Goal: Transaction & Acquisition: Book appointment/travel/reservation

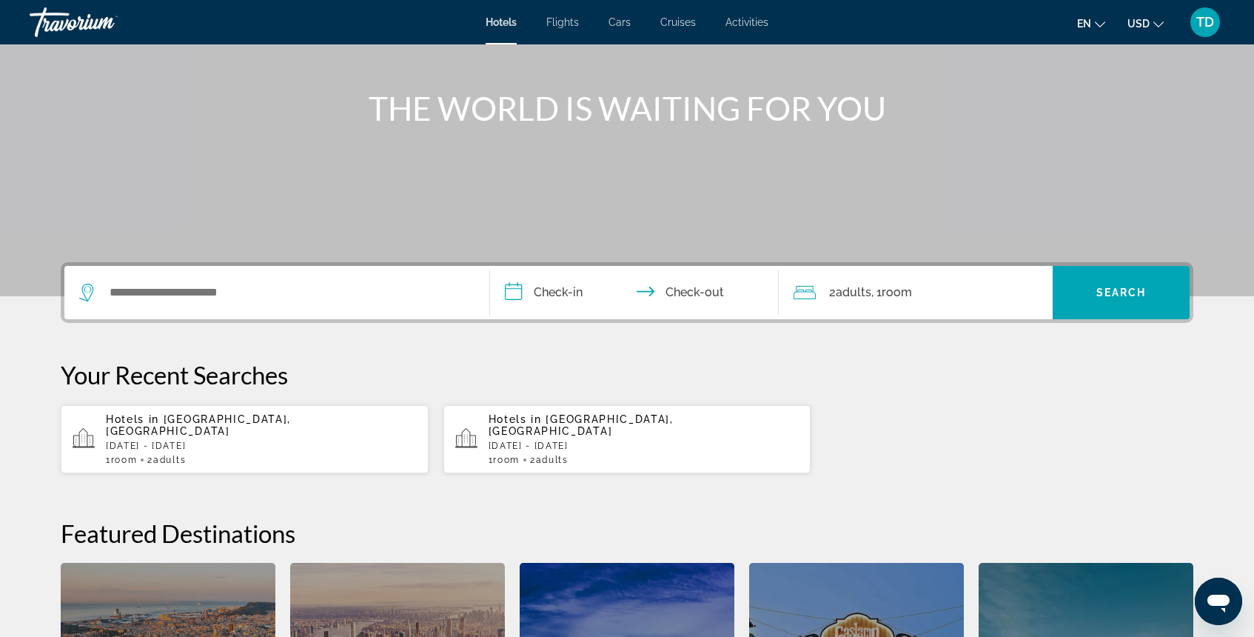
scroll to position [150, 0]
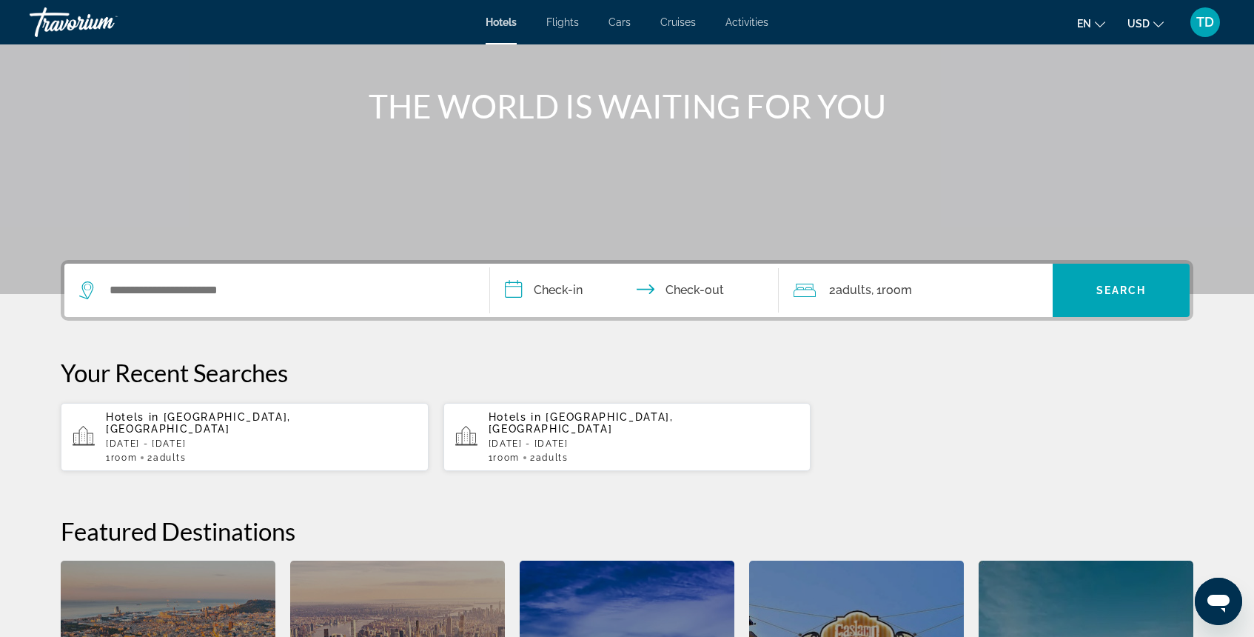
click at [530, 424] on div "Hotels in [GEOGRAPHIC_DATA], [GEOGRAPHIC_DATA] [DATE] - [DATE] 1 Room rooms 2 A…" at bounding box center [644, 437] width 311 height 52
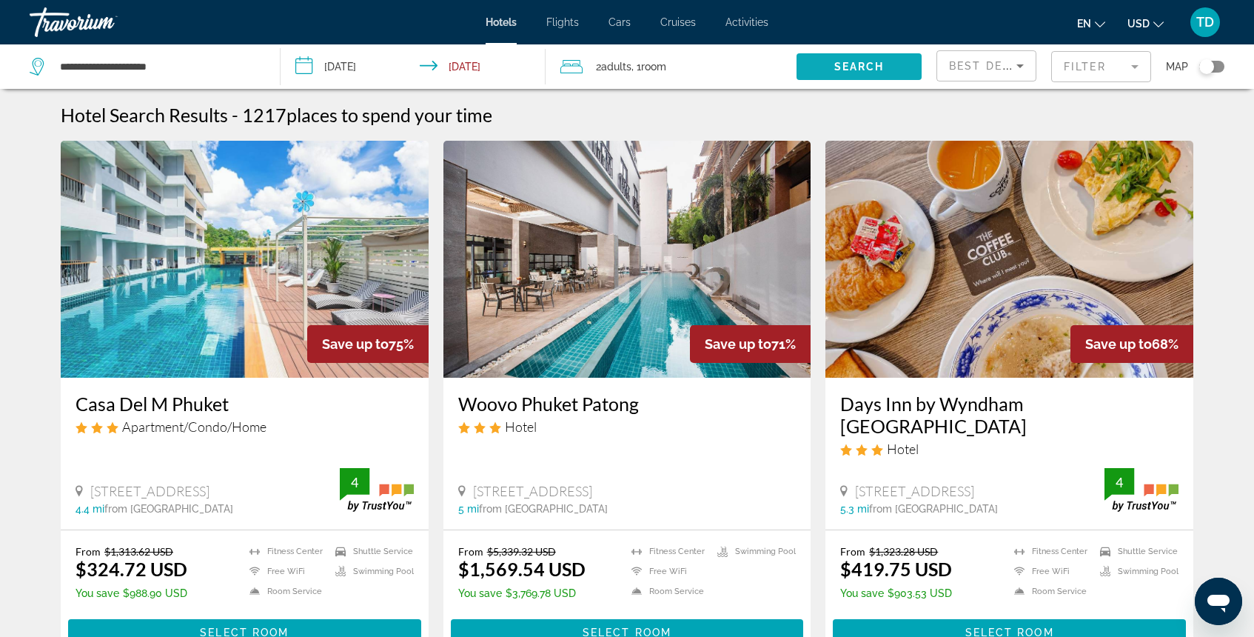
click at [888, 74] on span "Search widget" at bounding box center [859, 67] width 125 height 36
click at [862, 67] on span "Search" at bounding box center [859, 67] width 50 height 12
click at [1099, 77] on mat-form-field "Filter" at bounding box center [1101, 66] width 100 height 31
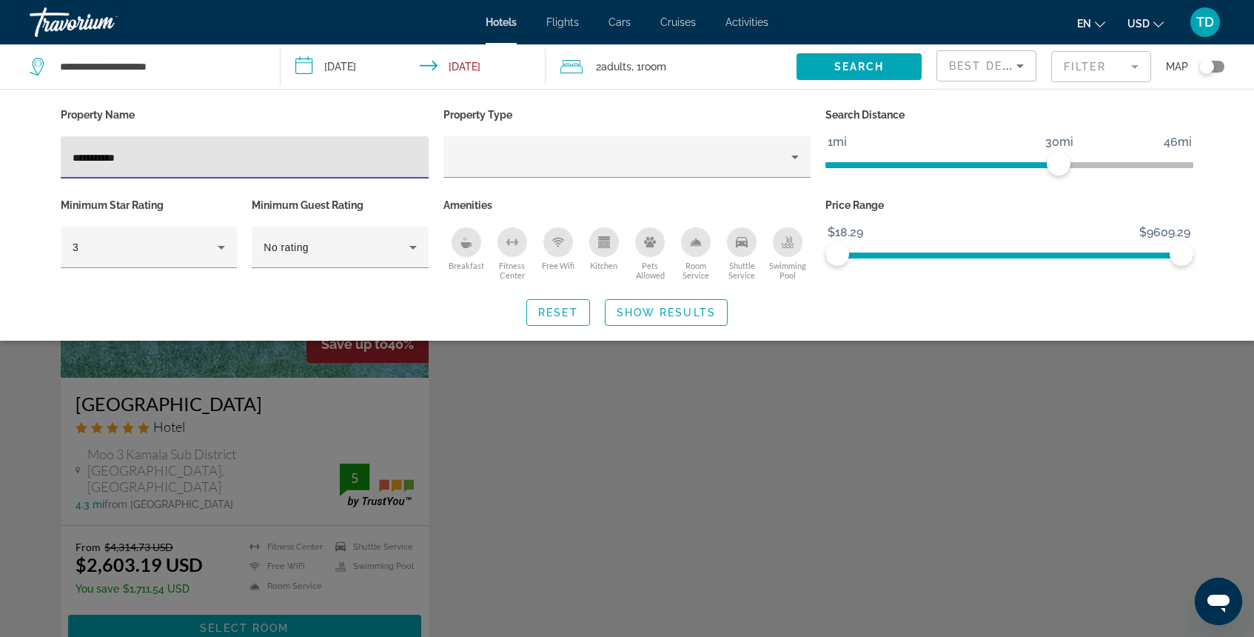
type input "**********"
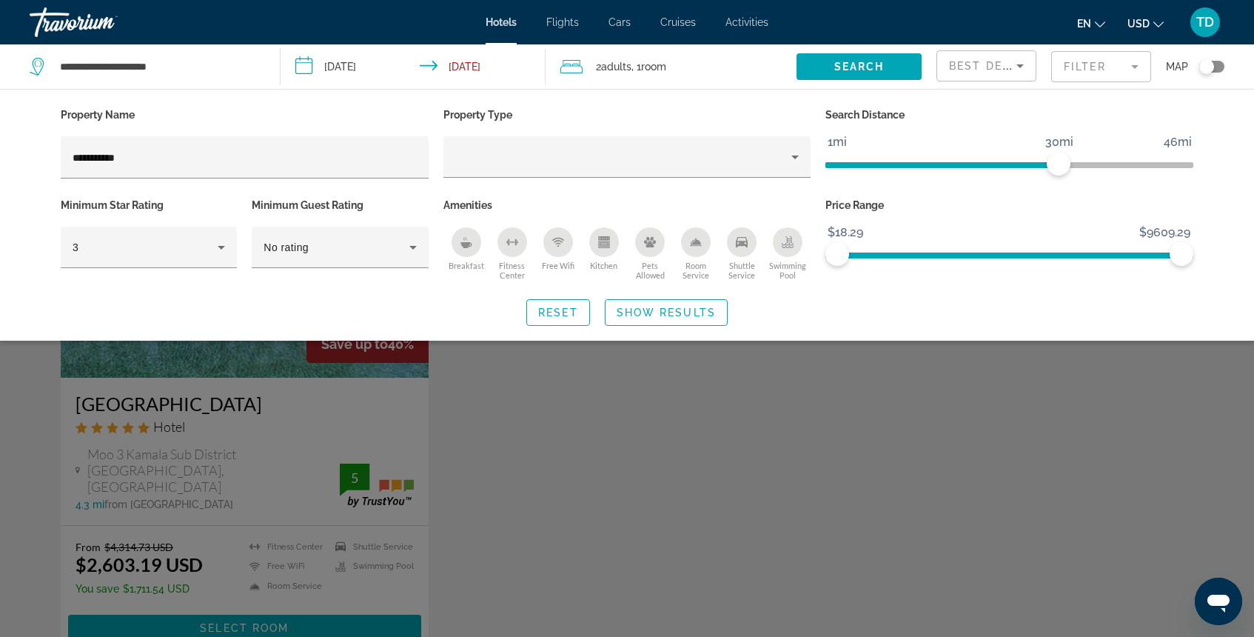
click at [626, 404] on div "Search widget" at bounding box center [627, 429] width 1254 height 415
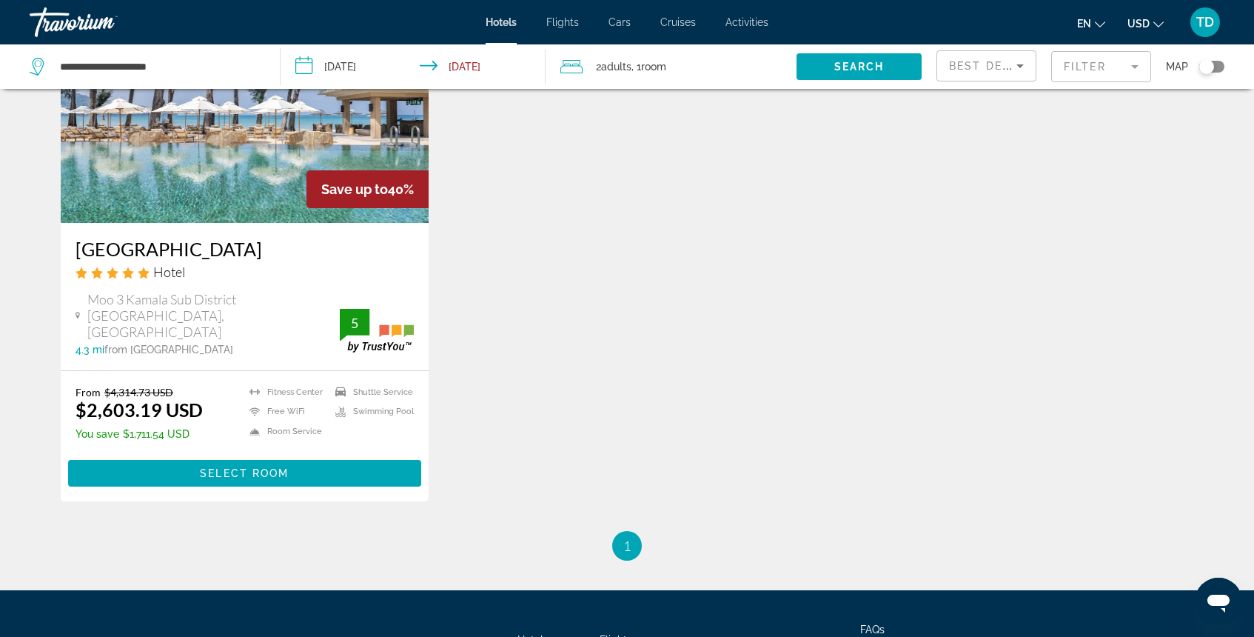
scroll to position [155, 0]
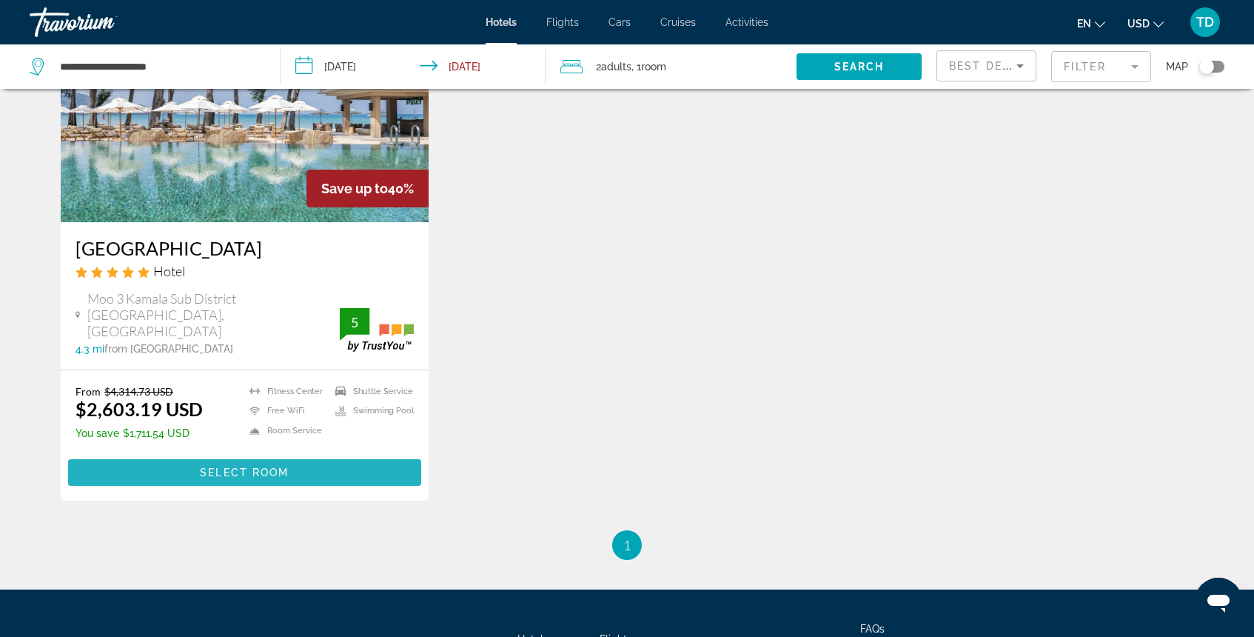
click at [252, 466] on span "Select Room" at bounding box center [244, 472] width 89 height 12
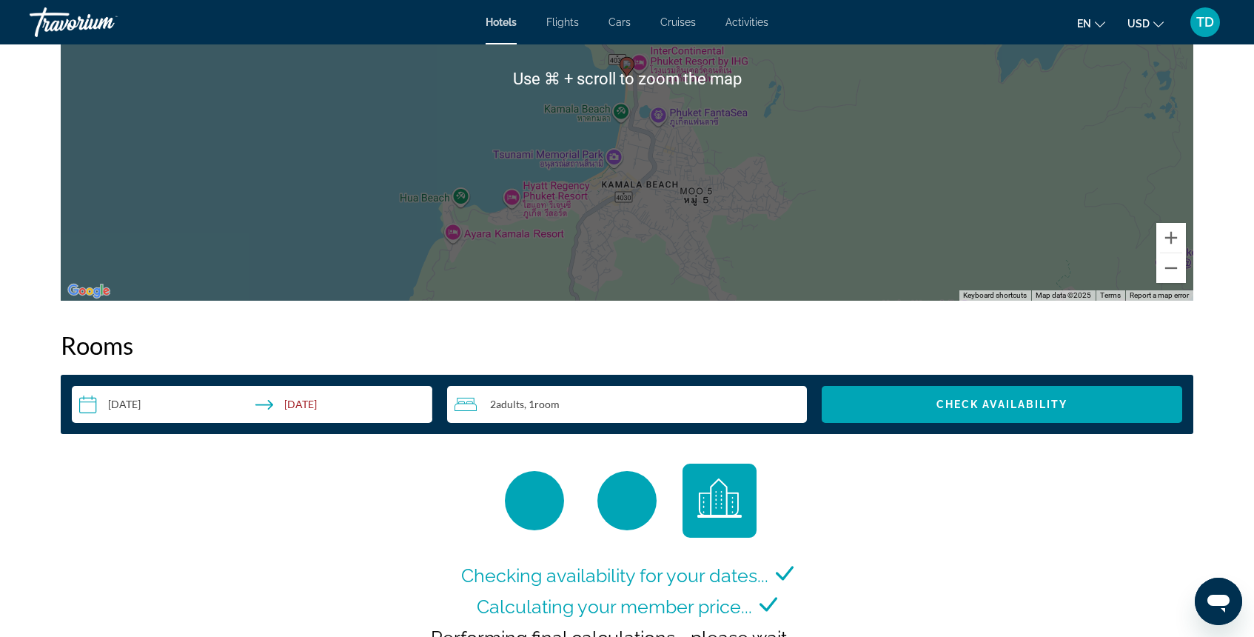
scroll to position [1602, 0]
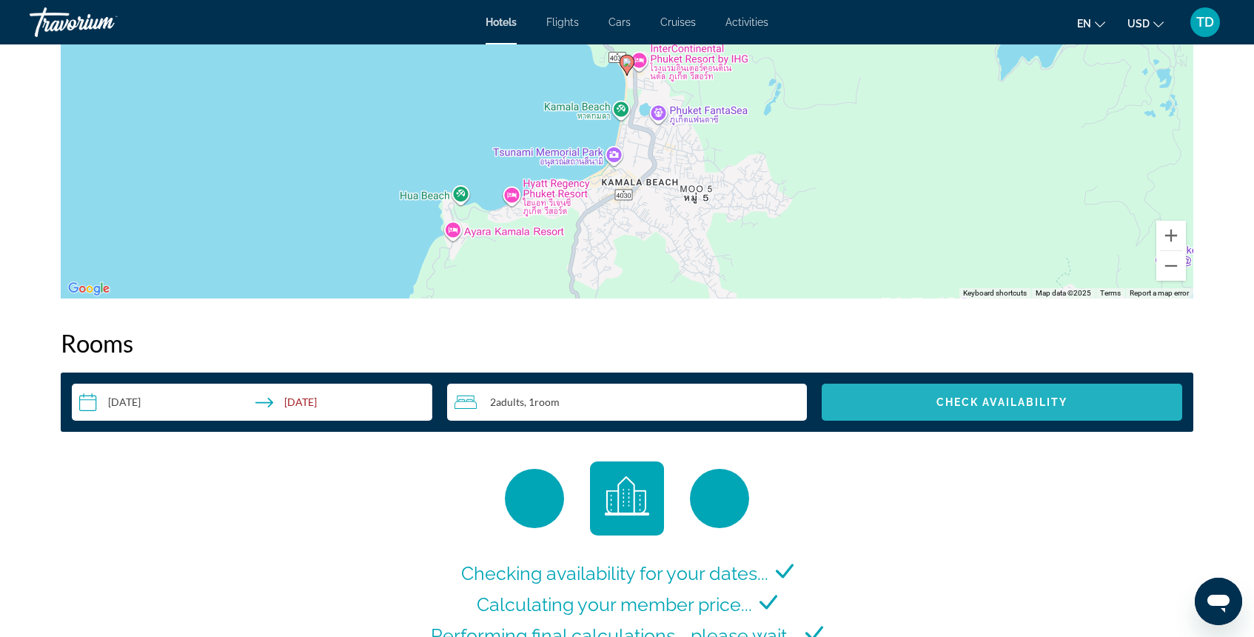
click at [971, 413] on span "Search widget" at bounding box center [1002, 402] width 361 height 36
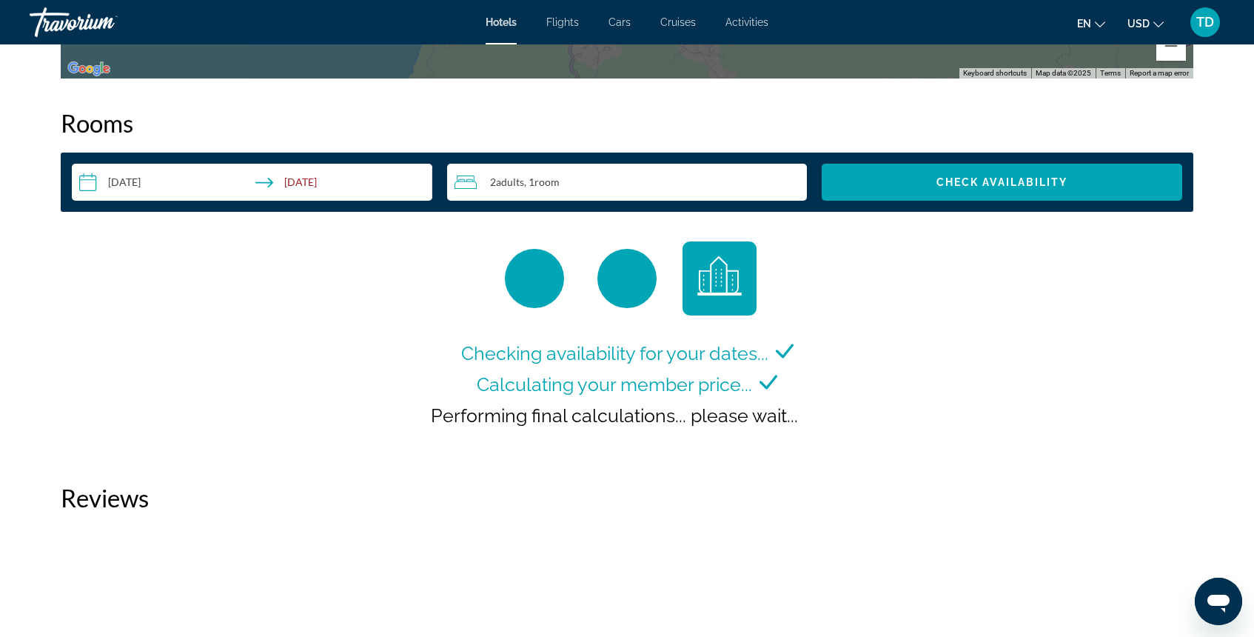
scroll to position [1823, 0]
